Goal: Transaction & Acquisition: Purchase product/service

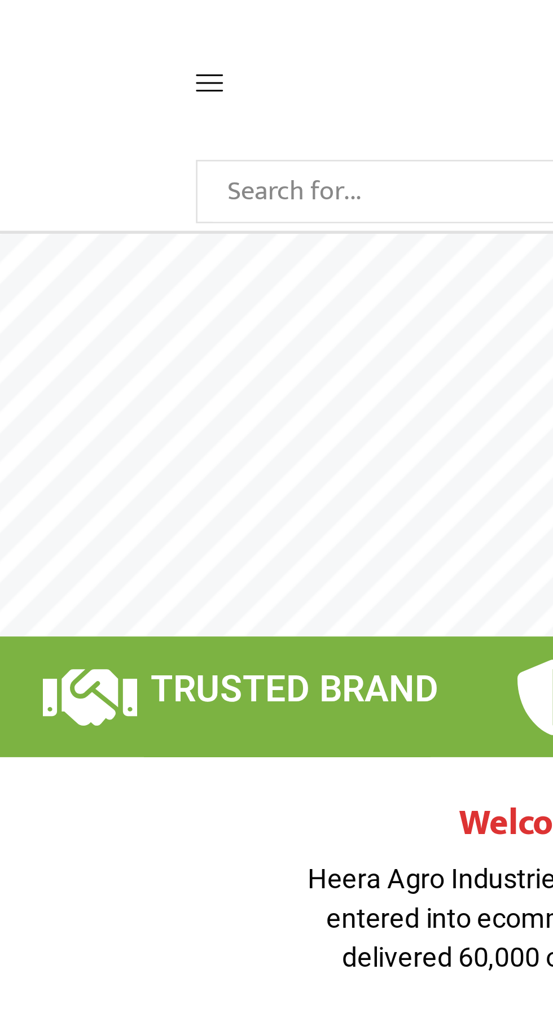
click at [85, 27] on span at bounding box center [100, 31] width 54 height 10
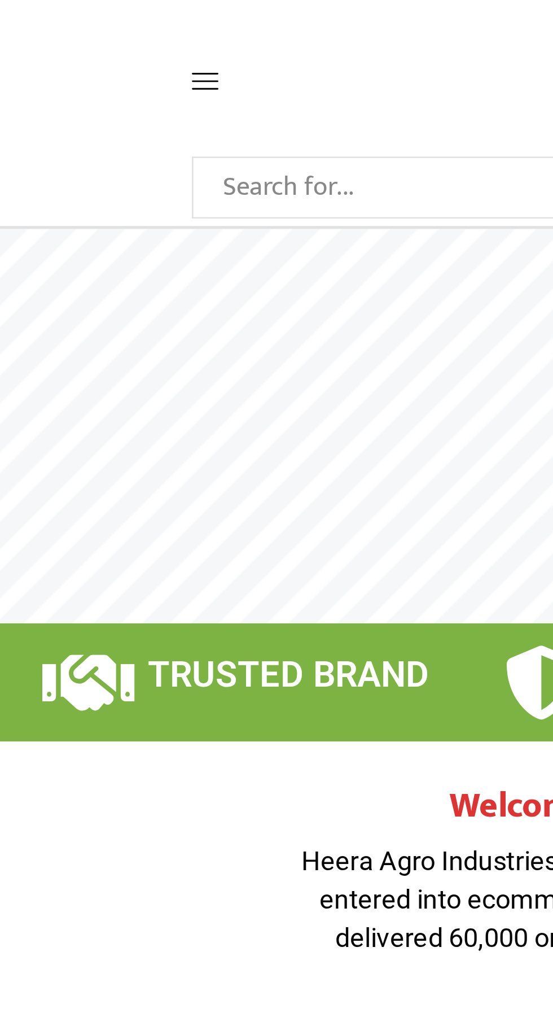
click at [78, 32] on icon at bounding box center [78, 31] width 10 height 10
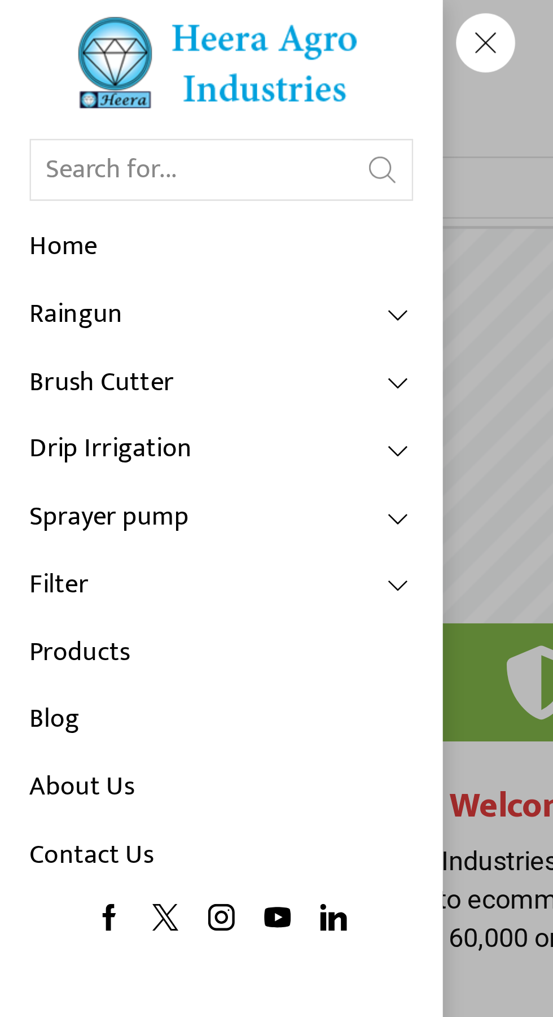
click at [115, 174] on link "Drip Irrigation" at bounding box center [84, 172] width 147 height 26
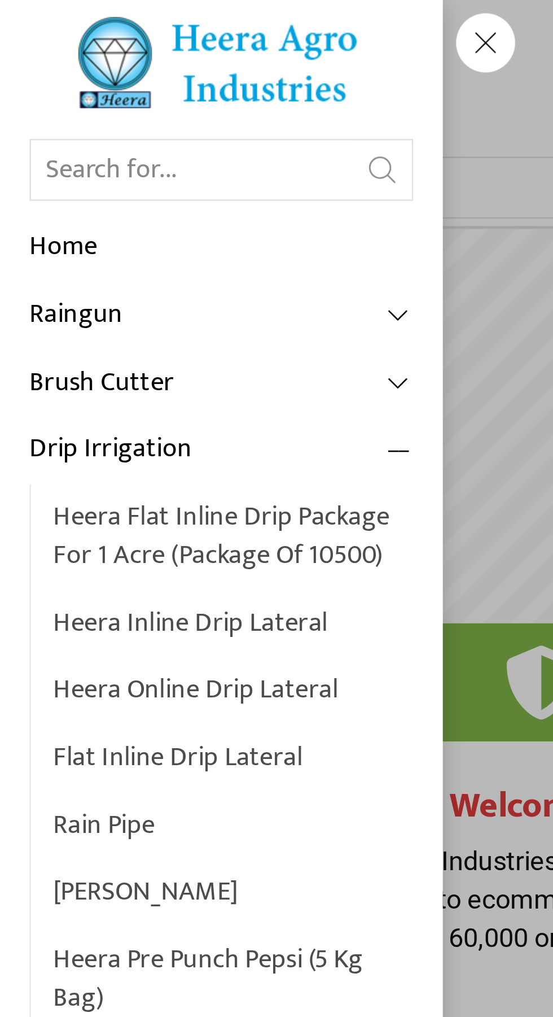
click at [110, 233] on link "Heera Inline Drip Lateral" at bounding box center [89, 239] width 138 height 26
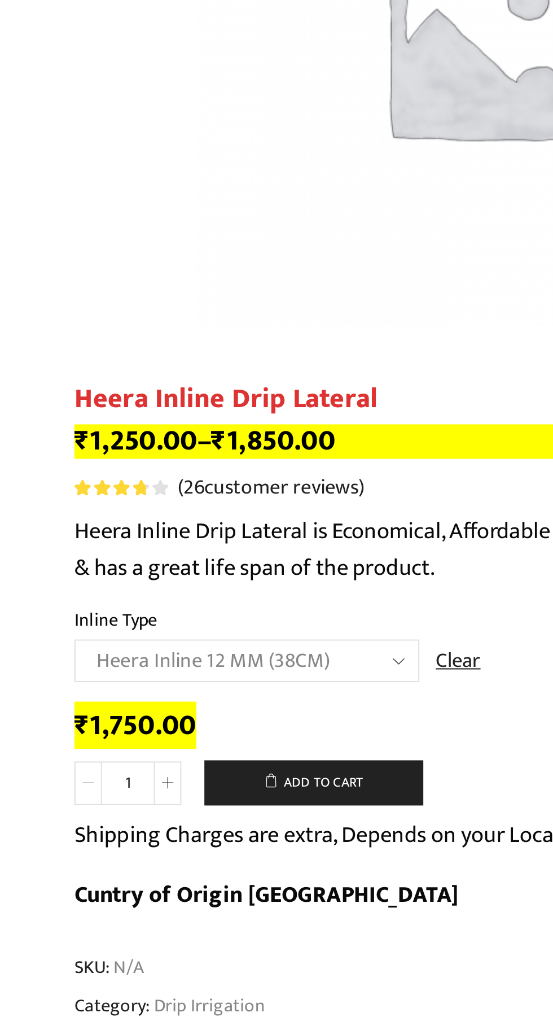
click at [220, 570] on select "Choose an option Heera Inline 12 MM (30CM) Heera Inline 12 MM (38CM) Heera Inli…" at bounding box center [157, 571] width 169 height 21
click at [73, 562] on select "Choose an option Heera Inline 12 MM (30CM) Heera Inline 12 MM (38CM) Heera Inli…" at bounding box center [157, 571] width 169 height 21
select select "Heera Inline 12 MM (90CM)"
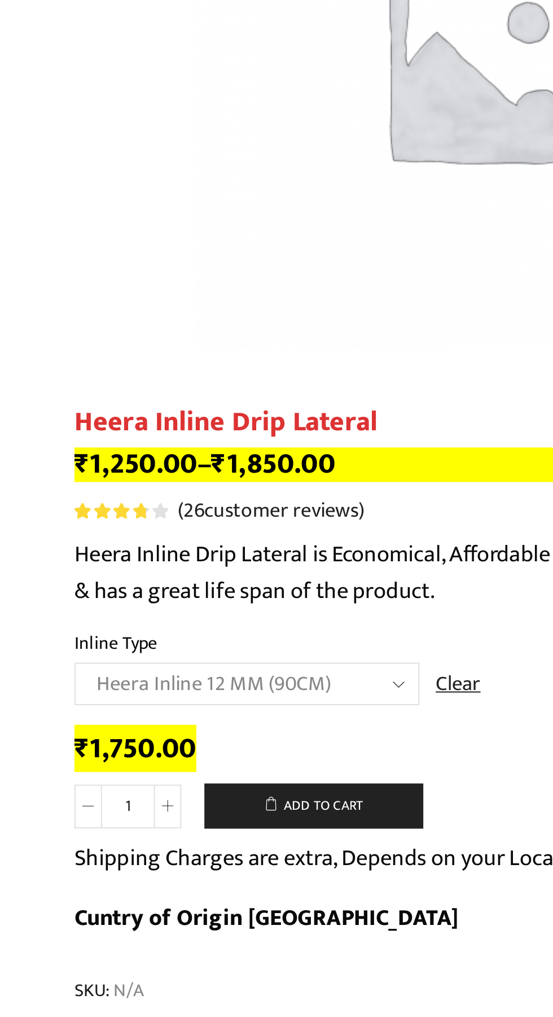
click at [221, 576] on select "Choose an option Heera Inline 12 MM (30CM) Heera Inline 12 MM (38CM) Heera Inli…" at bounding box center [157, 571] width 169 height 21
